Goal: Task Accomplishment & Management: Manage account settings

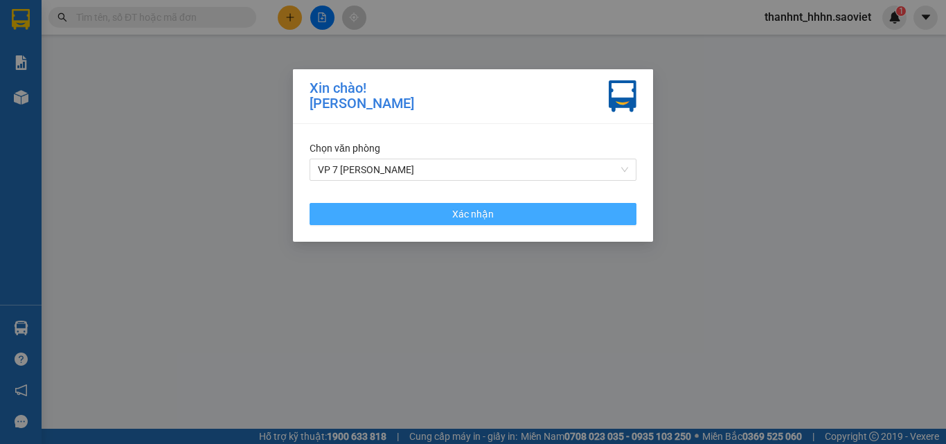
click at [479, 213] on span "Xác nhận" at bounding box center [473, 213] width 42 height 15
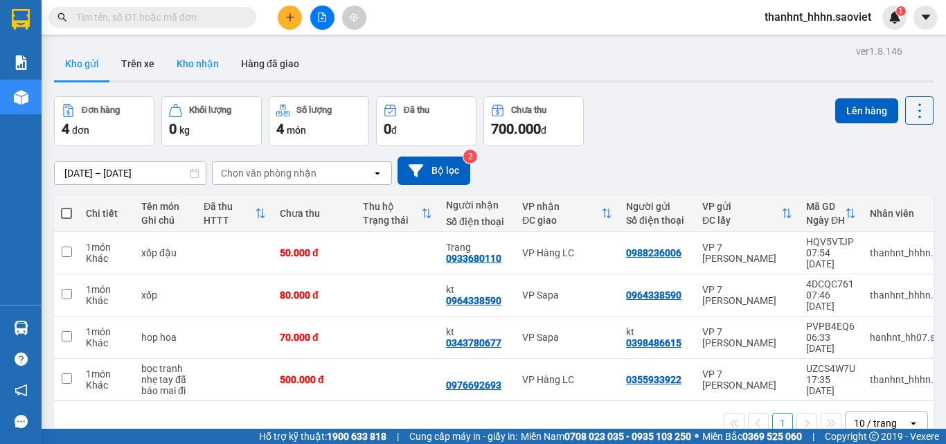
click at [211, 64] on button "Kho nhận" at bounding box center [198, 63] width 64 height 33
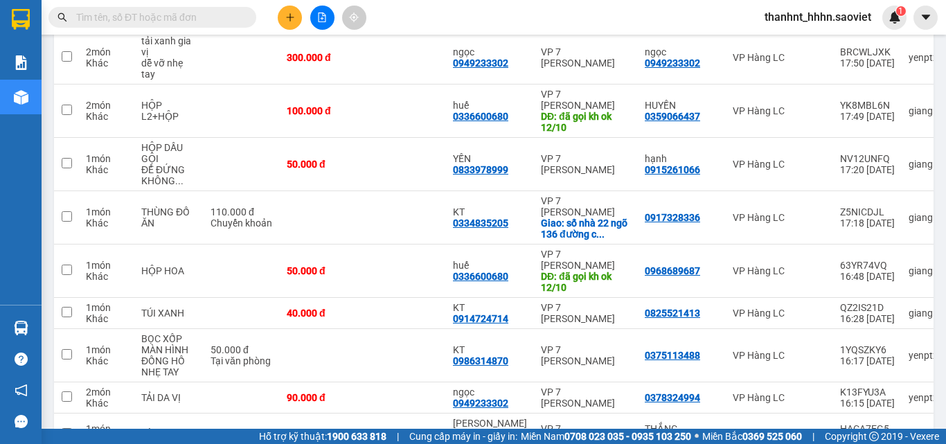
scroll to position [2909, 0]
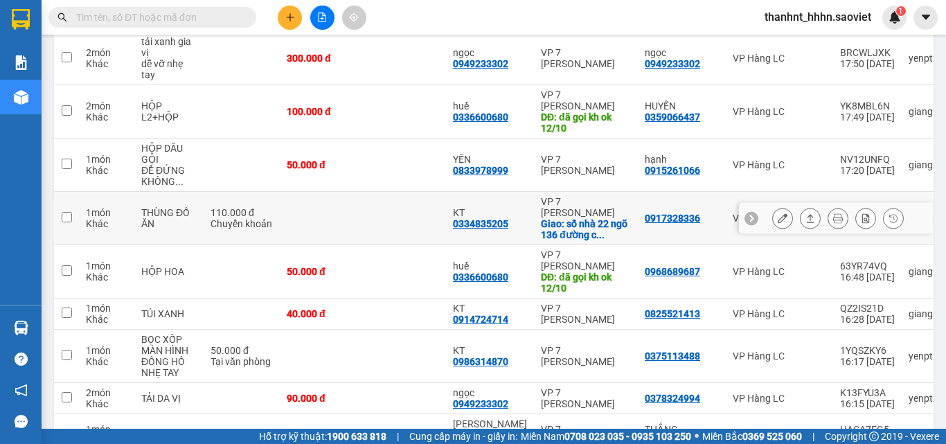
click at [679, 192] on td "0917328336" at bounding box center [682, 218] width 88 height 53
checkbox input "true"
